Goal: Task Accomplishment & Management: Manage account settings

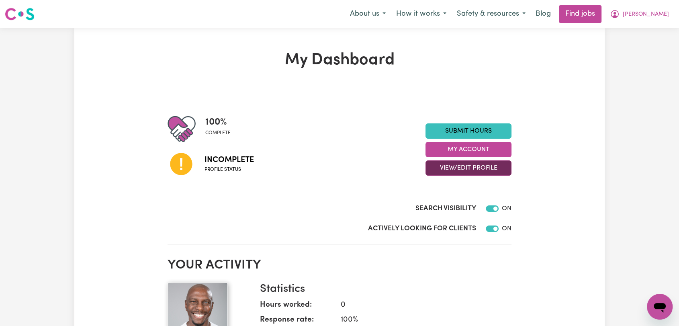
click at [502, 164] on button "View/Edit Profile" at bounding box center [469, 167] width 86 height 15
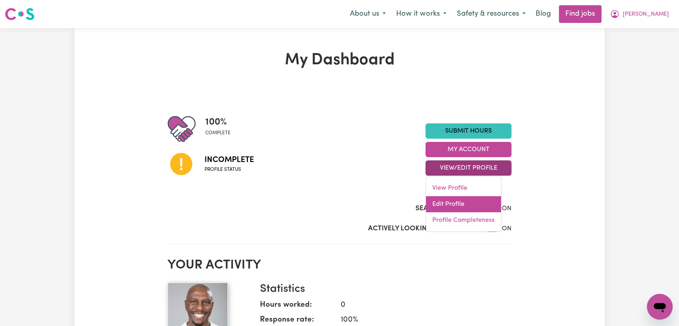
click at [435, 201] on link "Edit Profile" at bounding box center [463, 204] width 75 height 16
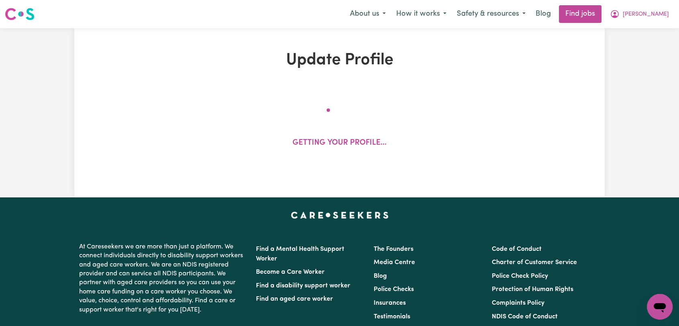
select select "[DEMOGRAPHIC_DATA]"
select select "[DEMOGRAPHIC_DATA] Citizen"
select select "Studying a healthcare related degree or qualification"
select select "60"
select select "75"
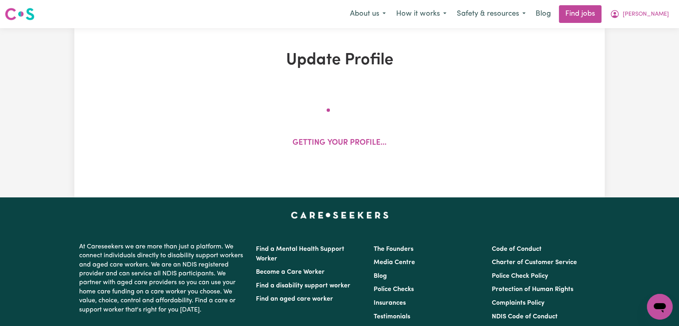
select select "85"
select select "100"
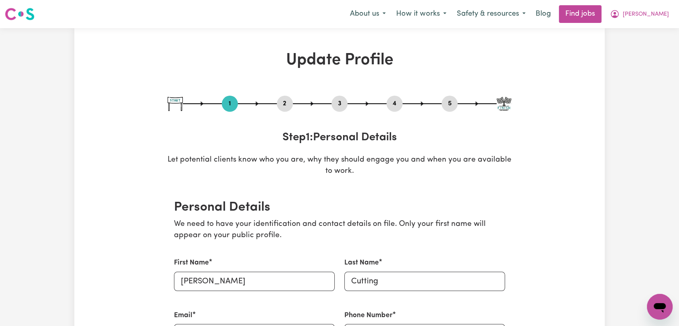
click at [447, 105] on button "5" at bounding box center [450, 103] width 16 height 10
select select "I am providing services through another platform"
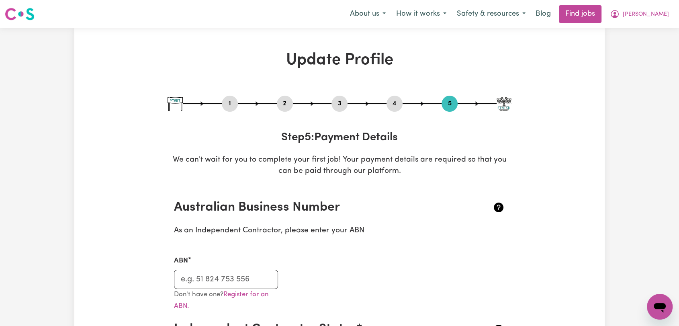
click at [288, 104] on button "2" at bounding box center [285, 103] width 16 height 10
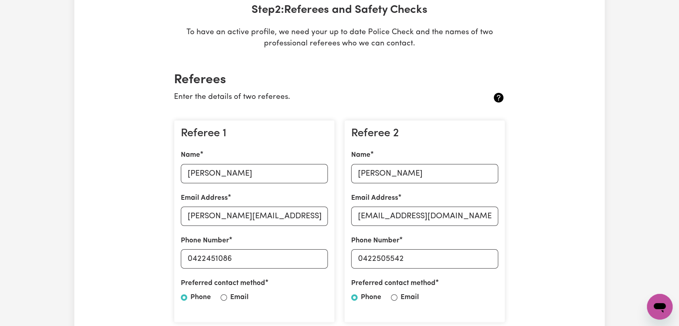
scroll to position [134, 0]
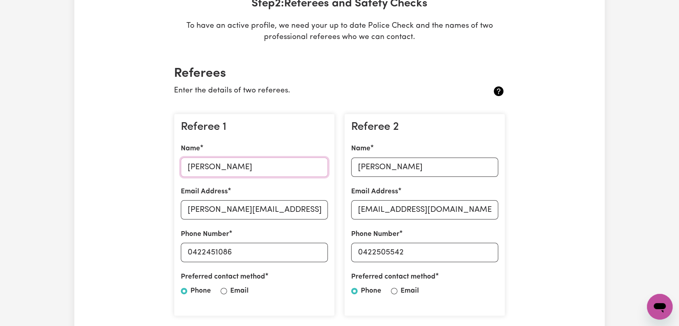
click at [231, 166] on input "[PERSON_NAME]" at bounding box center [254, 167] width 147 height 19
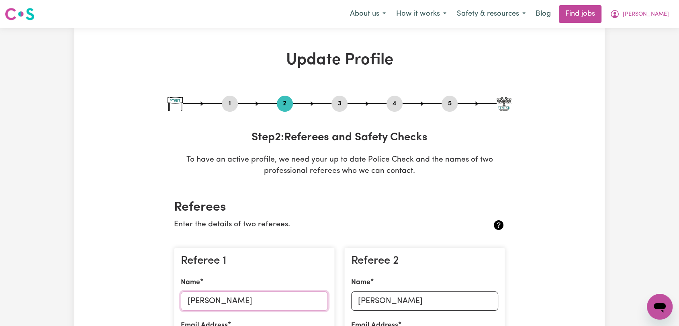
scroll to position [178, 0]
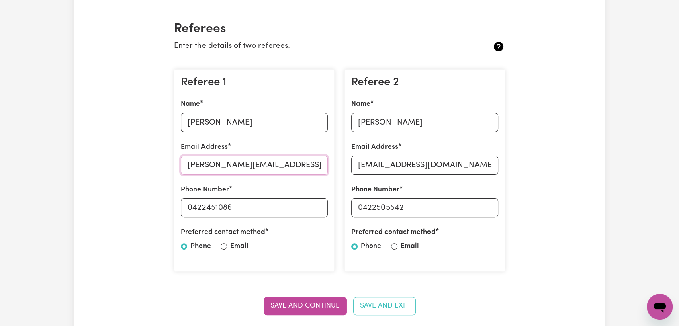
click at [217, 164] on input "[PERSON_NAME][EMAIL_ADDRESS][DOMAIN_NAME]" at bounding box center [254, 165] width 147 height 19
click at [220, 208] on input "0422451086" at bounding box center [254, 207] width 147 height 19
click at [220, 207] on input "0422451086" at bounding box center [254, 207] width 147 height 19
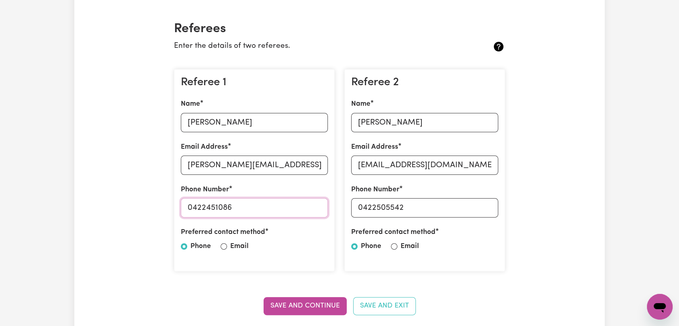
click at [220, 207] on input "0422451086" at bounding box center [254, 207] width 147 height 19
click at [402, 125] on input "[PERSON_NAME]" at bounding box center [424, 122] width 147 height 19
click at [394, 164] on input "[EMAIL_ADDRESS][DOMAIN_NAME]" at bounding box center [424, 165] width 147 height 19
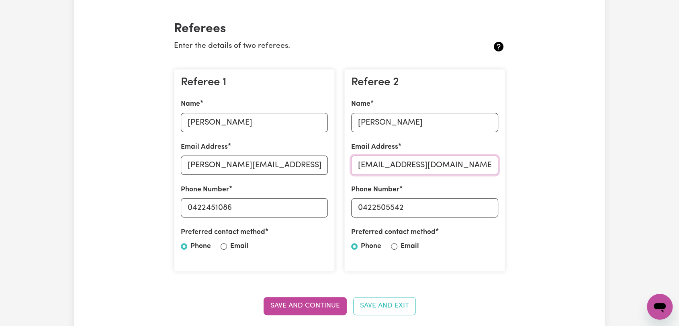
click at [394, 164] on input "[EMAIL_ADDRESS][DOMAIN_NAME]" at bounding box center [424, 165] width 147 height 19
click at [383, 204] on input "0422505542" at bounding box center [424, 207] width 147 height 19
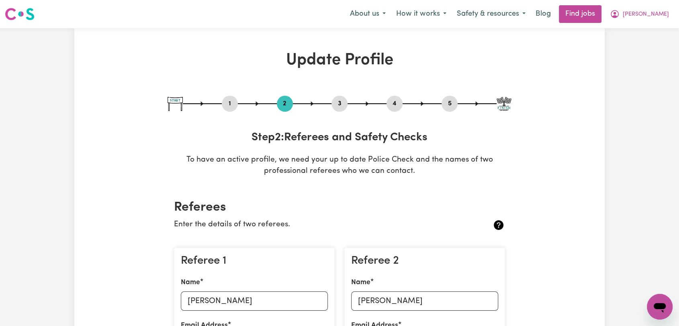
click at [447, 102] on button "5" at bounding box center [450, 103] width 16 height 10
select select "I am providing services through another platform"
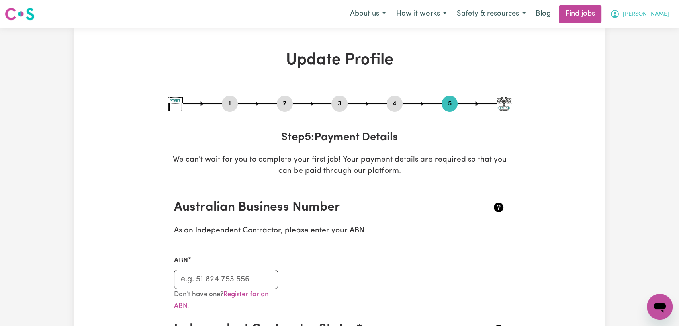
click at [660, 12] on span "[PERSON_NAME]" at bounding box center [646, 14] width 46 height 9
